Goal: Find specific page/section: Find specific page/section

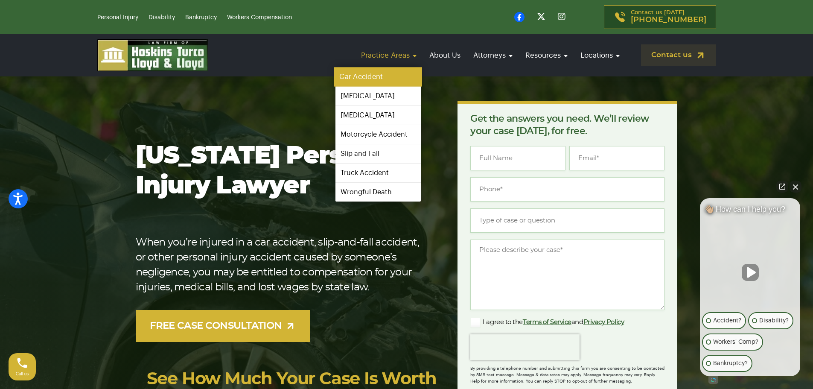
click at [370, 79] on link "Car Accident" at bounding box center [378, 76] width 88 height 19
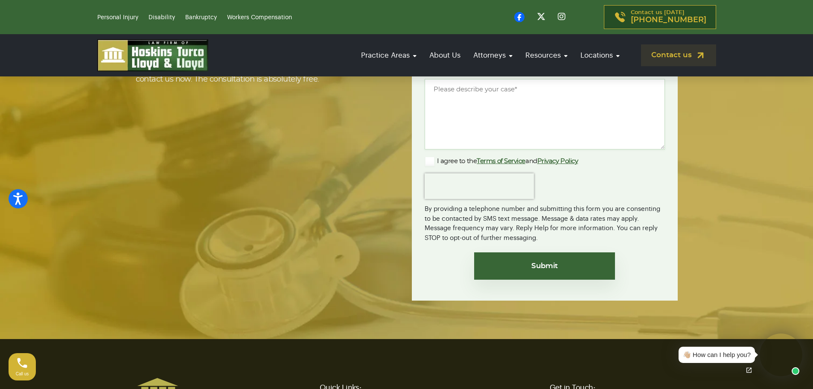
scroll to position [5605, 0]
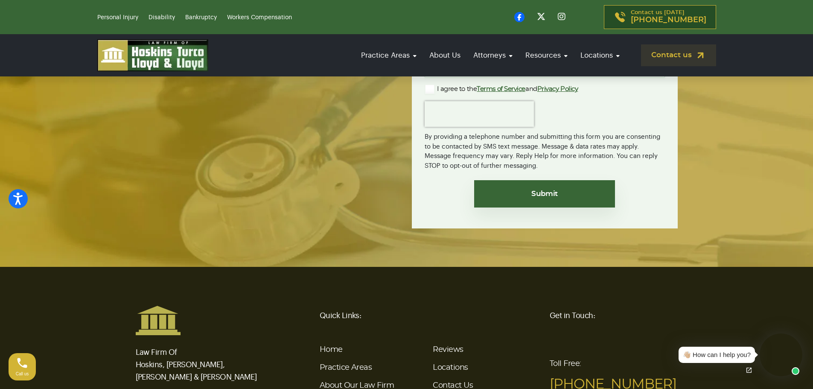
click at [172, 65] on img at bounding box center [152, 55] width 111 height 32
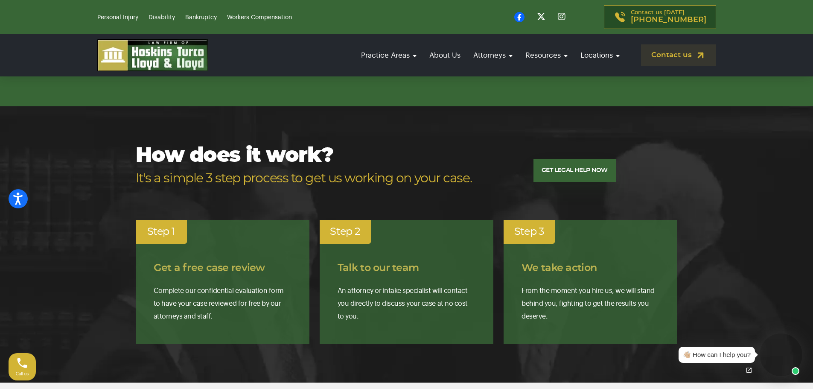
scroll to position [1485, 0]
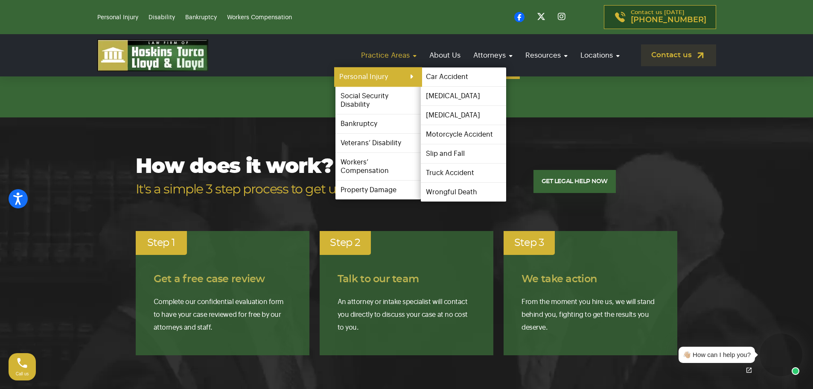
click at [381, 74] on link "Personal Injury" at bounding box center [378, 76] width 88 height 19
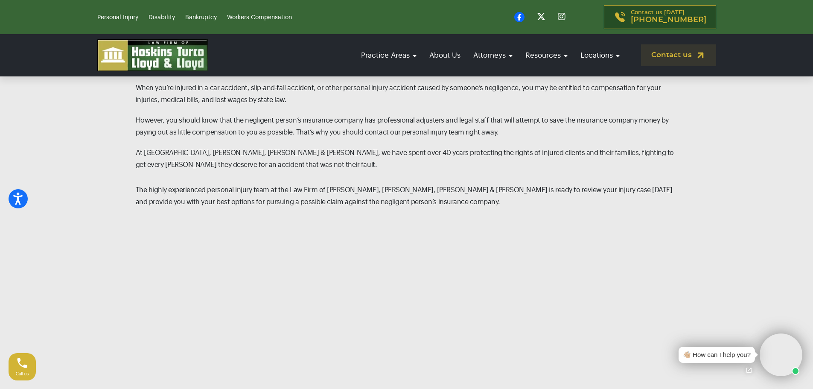
scroll to position [1011, 0]
